Goal: Task Accomplishment & Management: Manage account settings

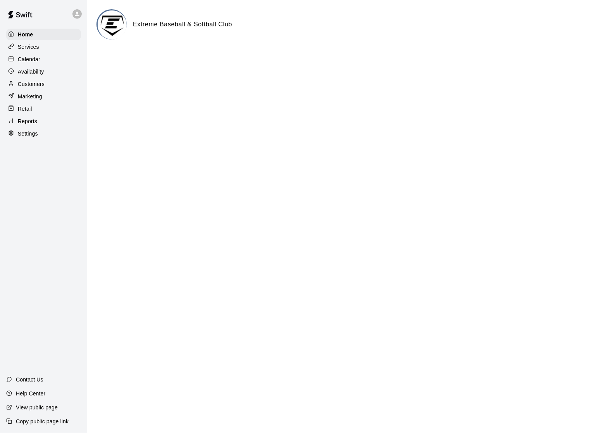
click at [44, 81] on p "Customers" at bounding box center [31, 84] width 27 height 8
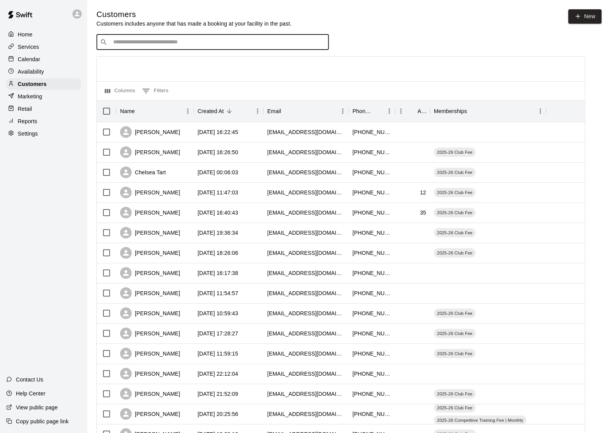
click at [228, 43] on input "Search customers by name or email" at bounding box center [218, 42] width 215 height 8
type input "***"
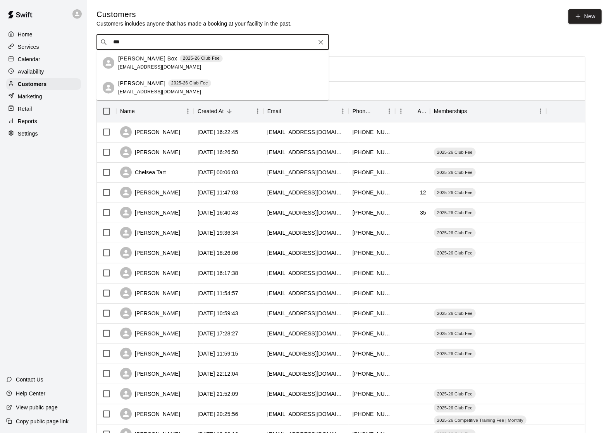
click at [215, 63] on div "[PERSON_NAME] Box 2025-26 Club Fee [EMAIL_ADDRESS][DOMAIN_NAME]" at bounding box center [220, 63] width 204 height 17
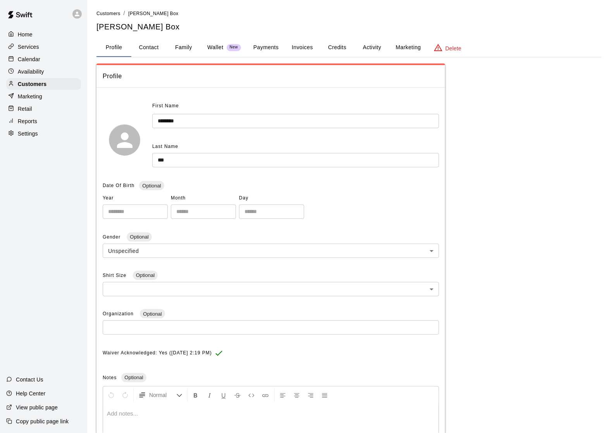
click at [380, 48] on button "Activity" at bounding box center [371, 47] width 35 height 19
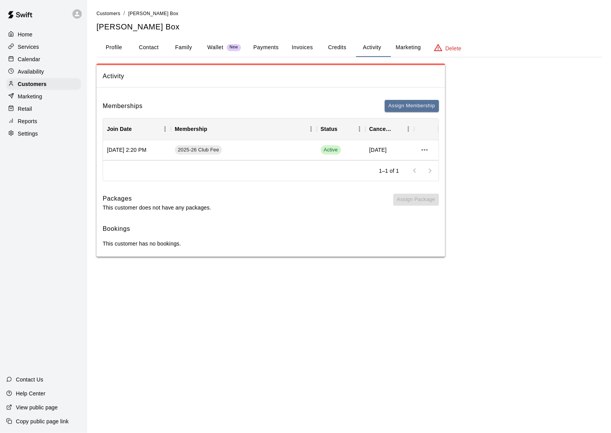
click at [306, 46] on button "Invoices" at bounding box center [302, 47] width 35 height 19
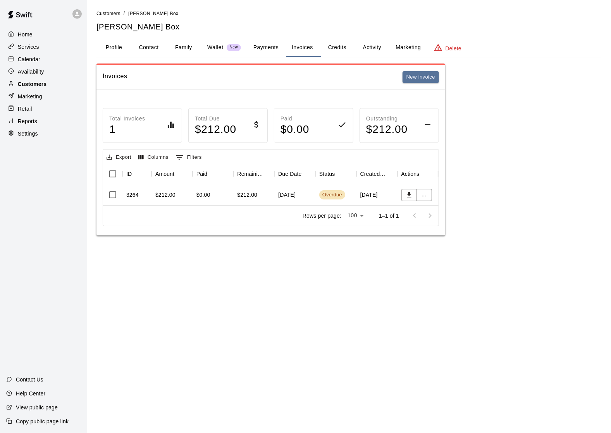
click at [35, 84] on p "Customers" at bounding box center [32, 84] width 29 height 8
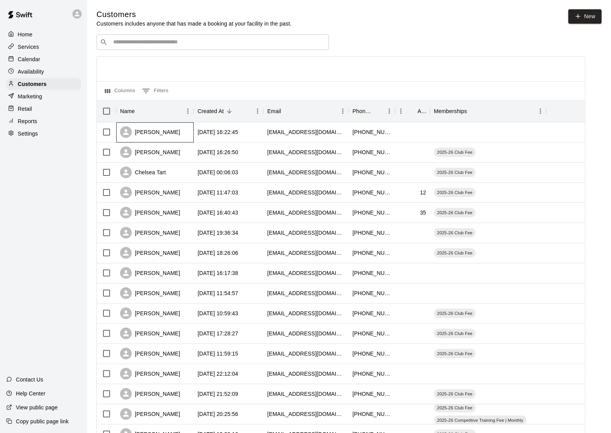
click at [150, 136] on div "[PERSON_NAME]" at bounding box center [150, 132] width 60 height 12
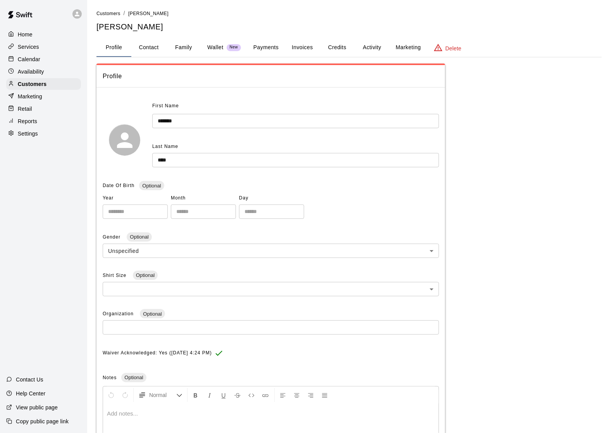
click at [153, 54] on button "Contact" at bounding box center [148, 47] width 35 height 19
select select "**"
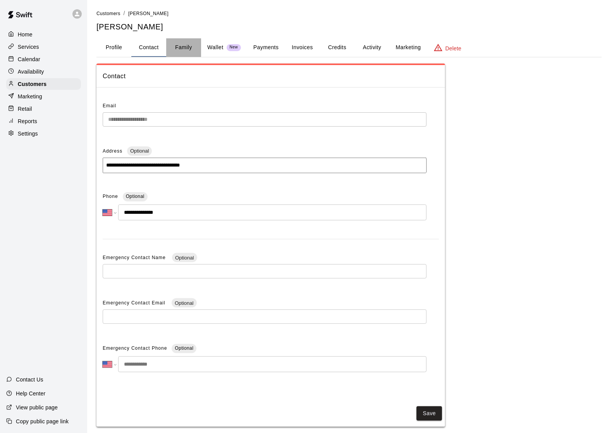
click at [179, 53] on button "Family" at bounding box center [183, 47] width 35 height 19
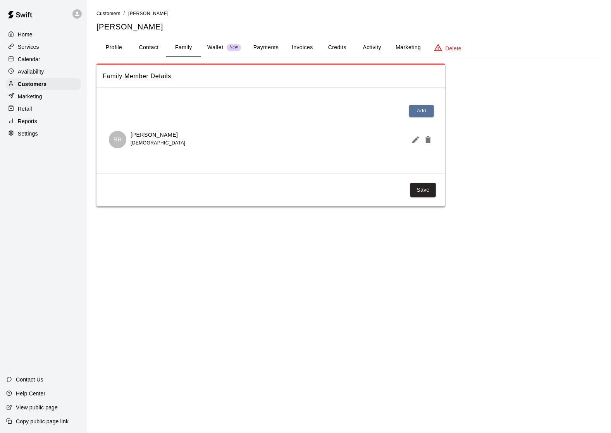
click at [267, 57] on div "Profile Contact Family Wallet New Payments Invoices Credits Activity Marketing …" at bounding box center [348, 47] width 505 height 19
click at [265, 51] on button "Payments" at bounding box center [266, 47] width 38 height 19
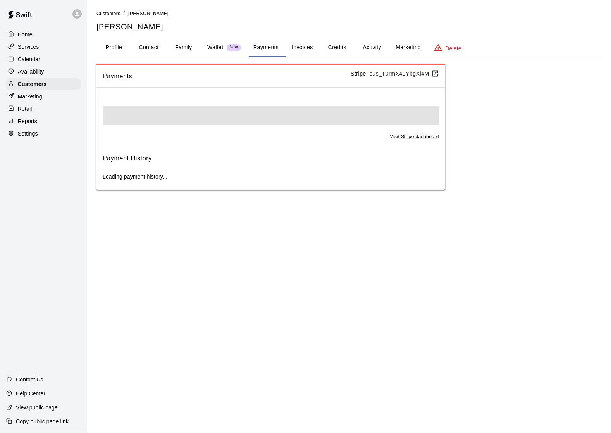
click at [290, 53] on button "Invoices" at bounding box center [302, 47] width 35 height 19
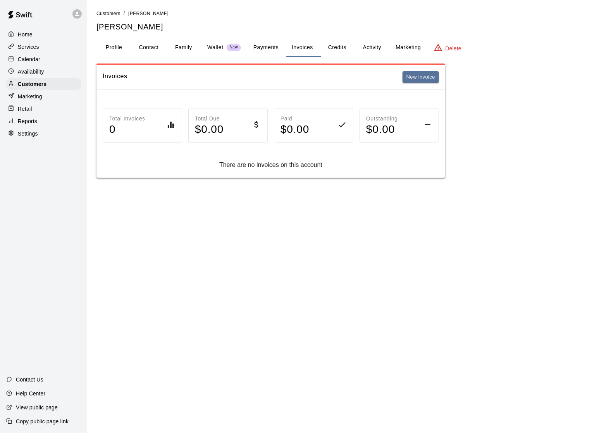
click at [267, 50] on button "Payments" at bounding box center [266, 47] width 38 height 19
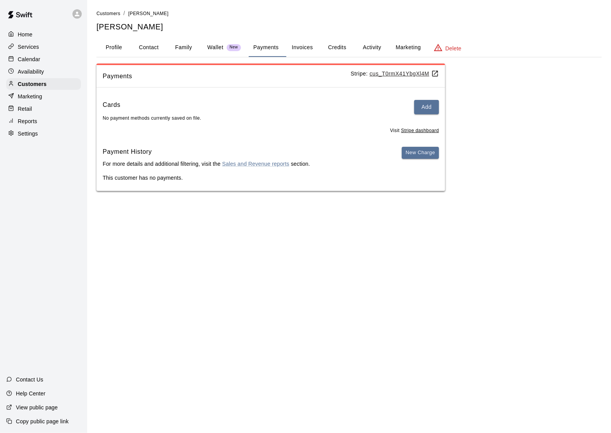
click at [344, 50] on button "Credits" at bounding box center [336, 47] width 35 height 19
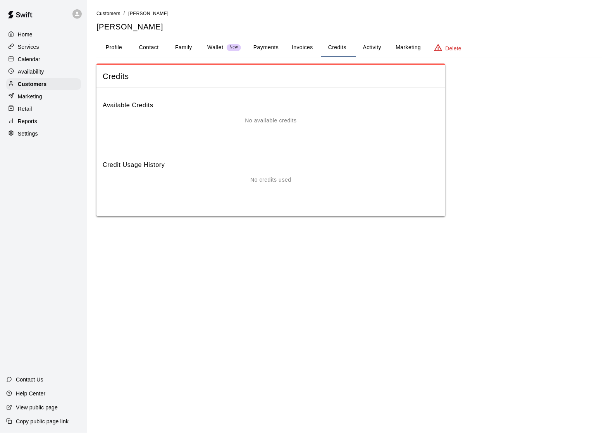
click at [368, 50] on button "Activity" at bounding box center [371, 47] width 35 height 19
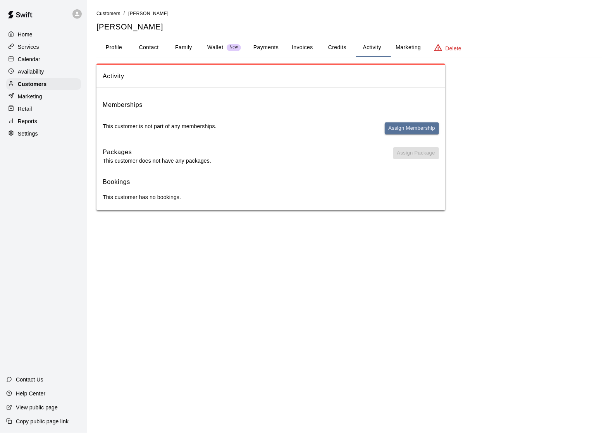
click at [47, 34] on div "Home" at bounding box center [43, 35] width 75 height 12
